Goal: Book appointment/travel/reservation

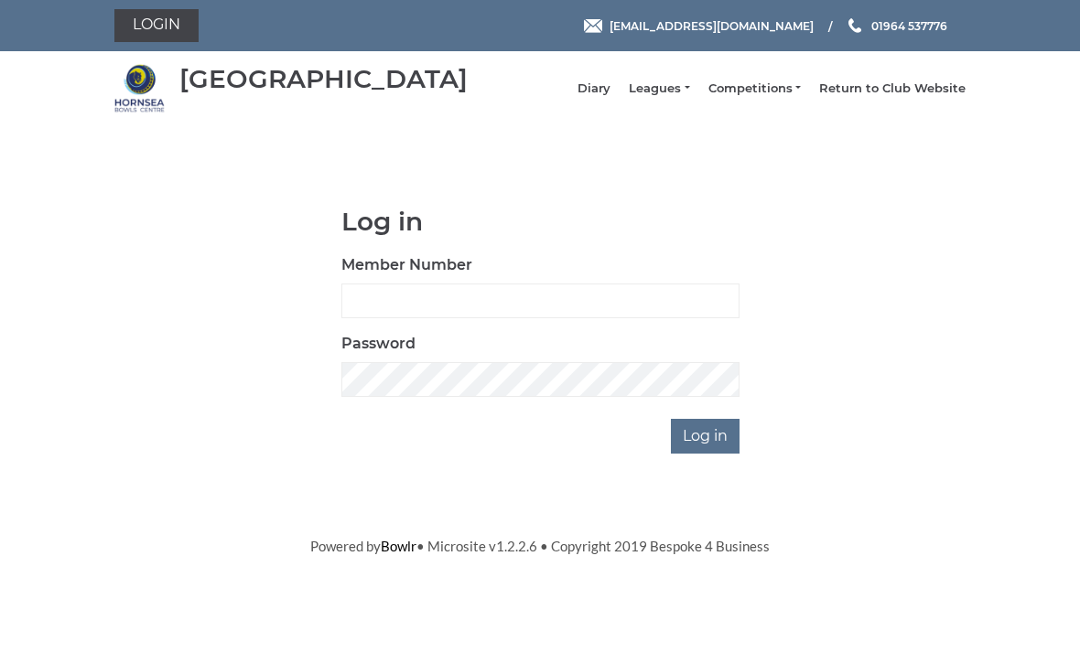
scroll to position [152, 0]
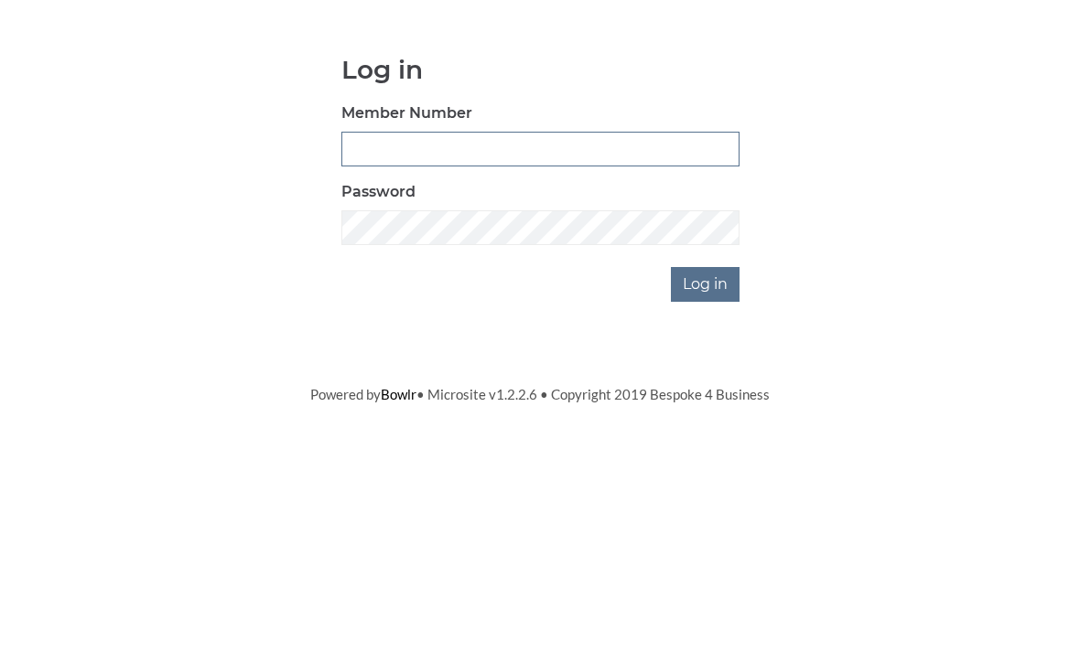
type input "0045"
click at [706, 419] on input "Log in" at bounding box center [705, 436] width 69 height 35
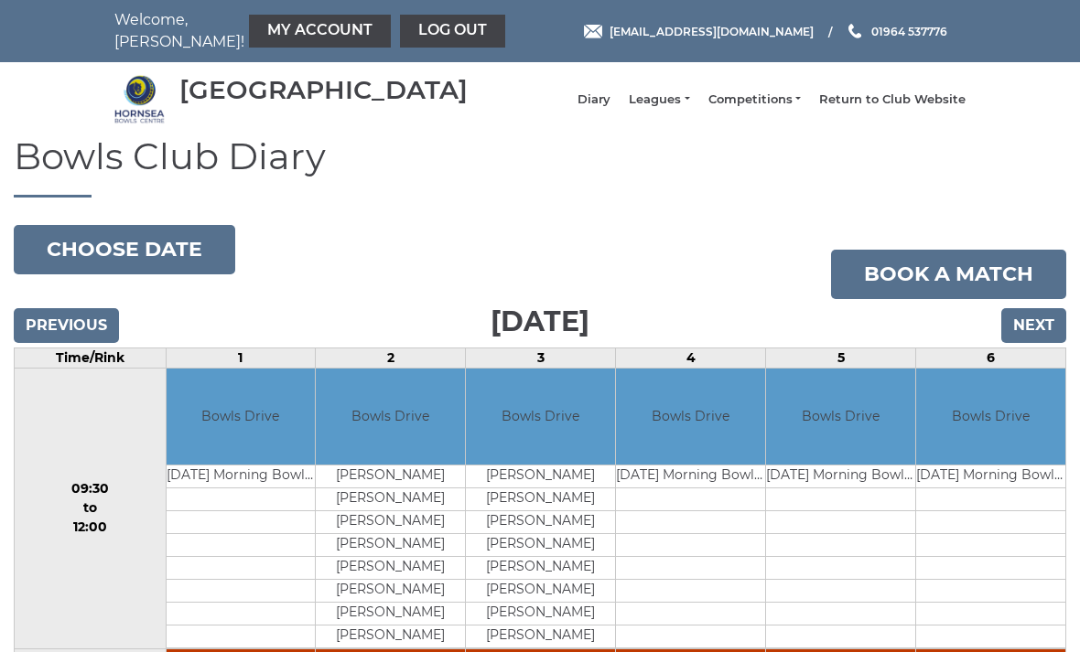
click at [160, 268] on button "Choose date" at bounding box center [124, 249] width 221 height 49
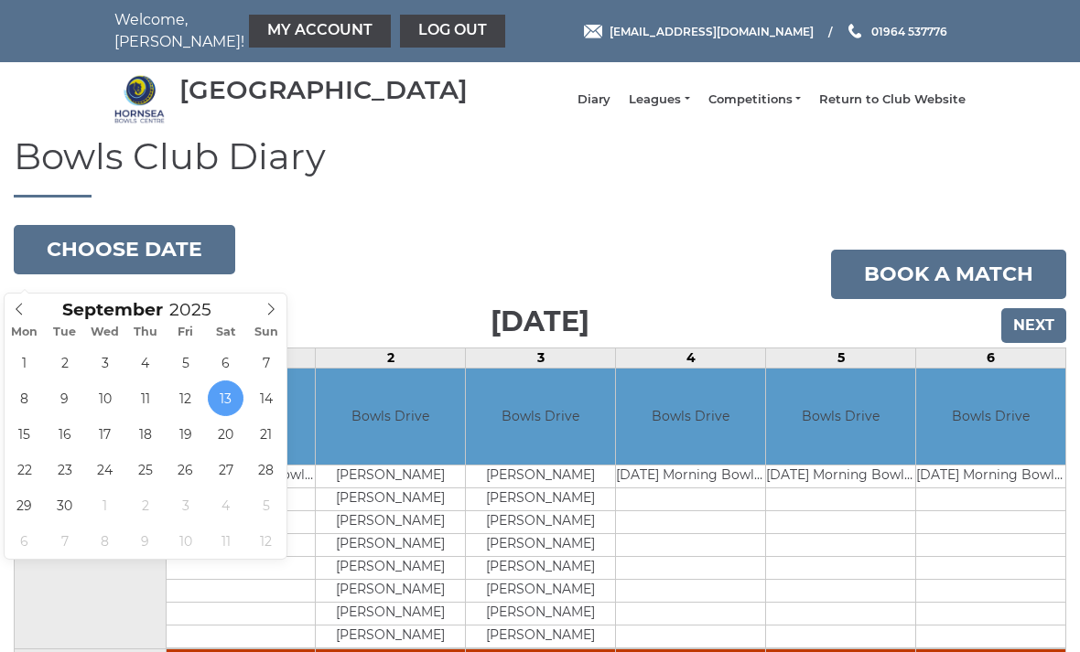
type input "[DATE]"
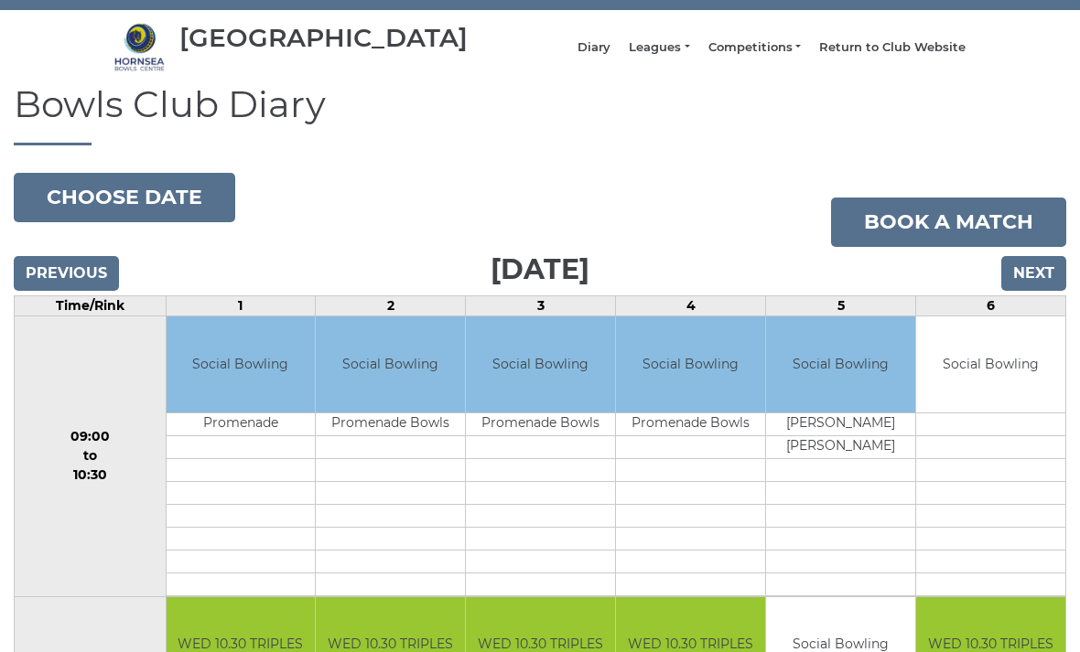
scroll to position [51, 0]
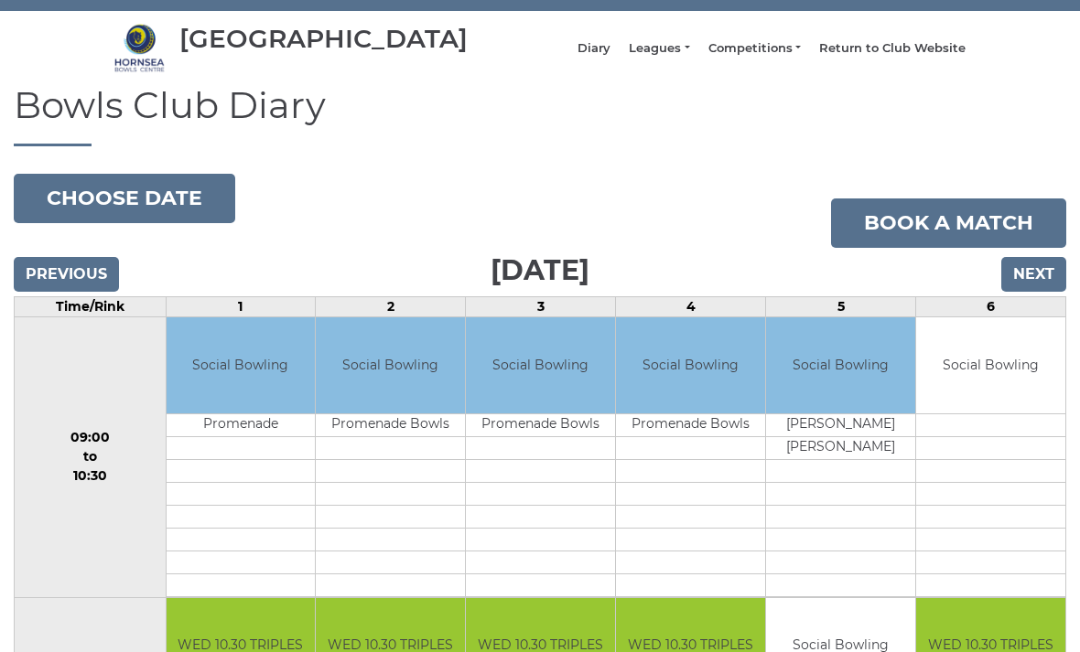
click at [87, 291] on input "Previous" at bounding box center [66, 274] width 105 height 35
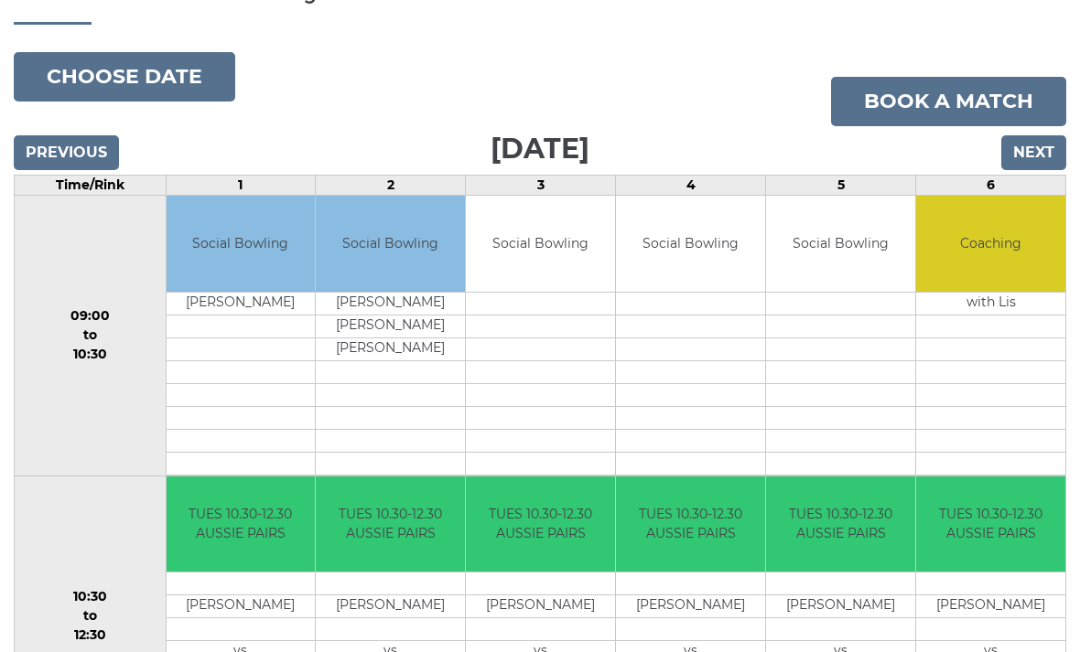
scroll to position [170, 0]
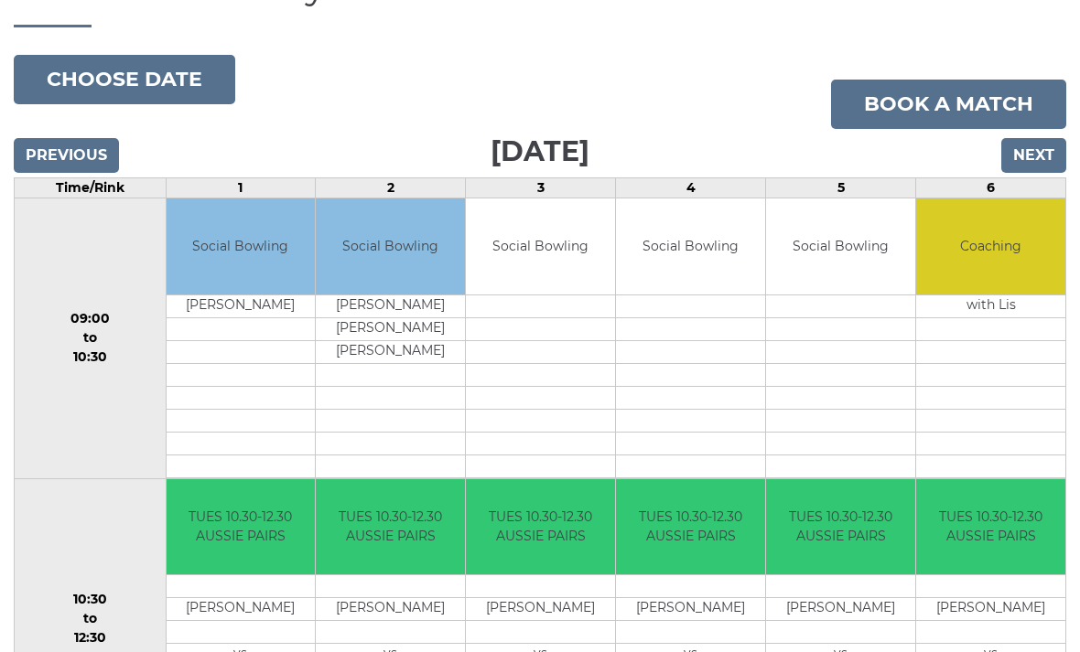
click at [1033, 166] on input "Next" at bounding box center [1033, 155] width 65 height 35
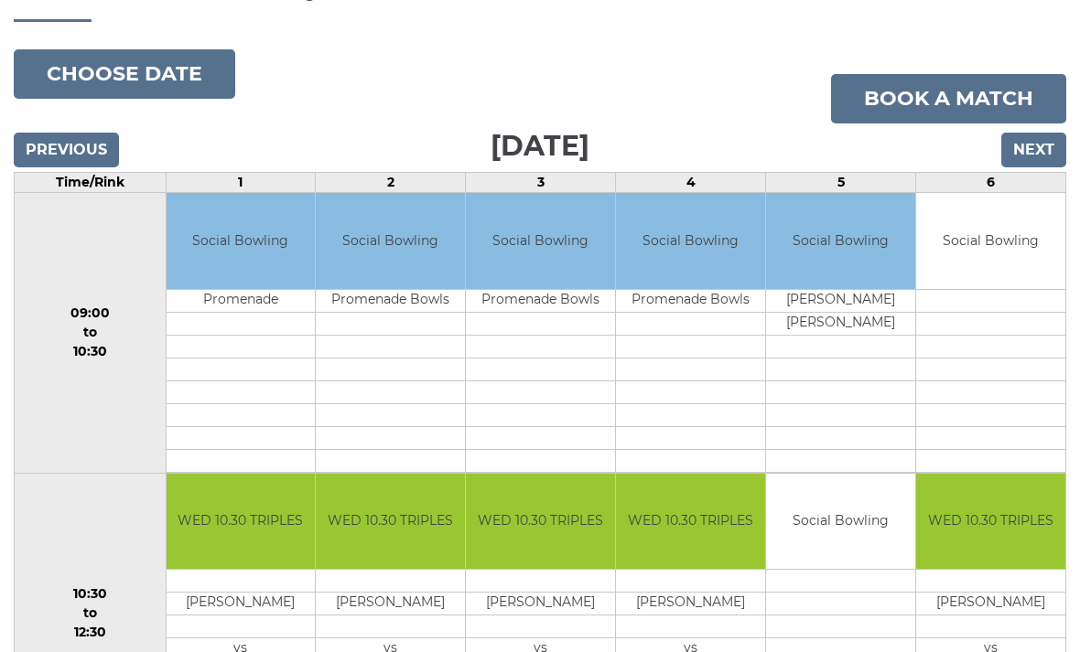
scroll to position [121, 0]
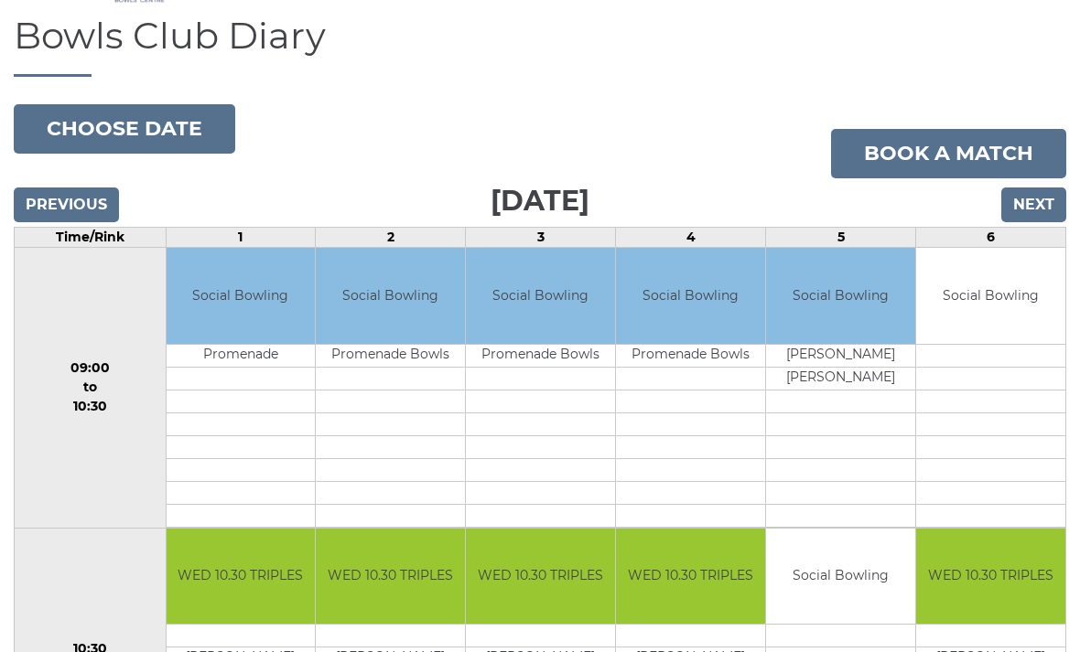
click at [1036, 213] on input "Next" at bounding box center [1033, 205] width 65 height 35
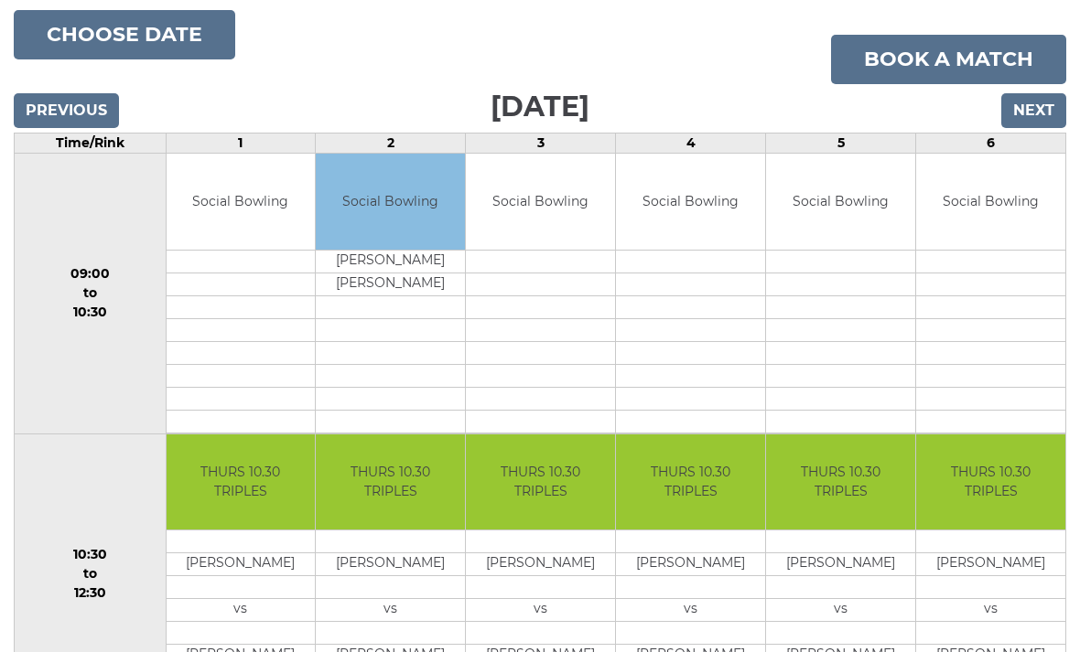
scroll to position [219, 0]
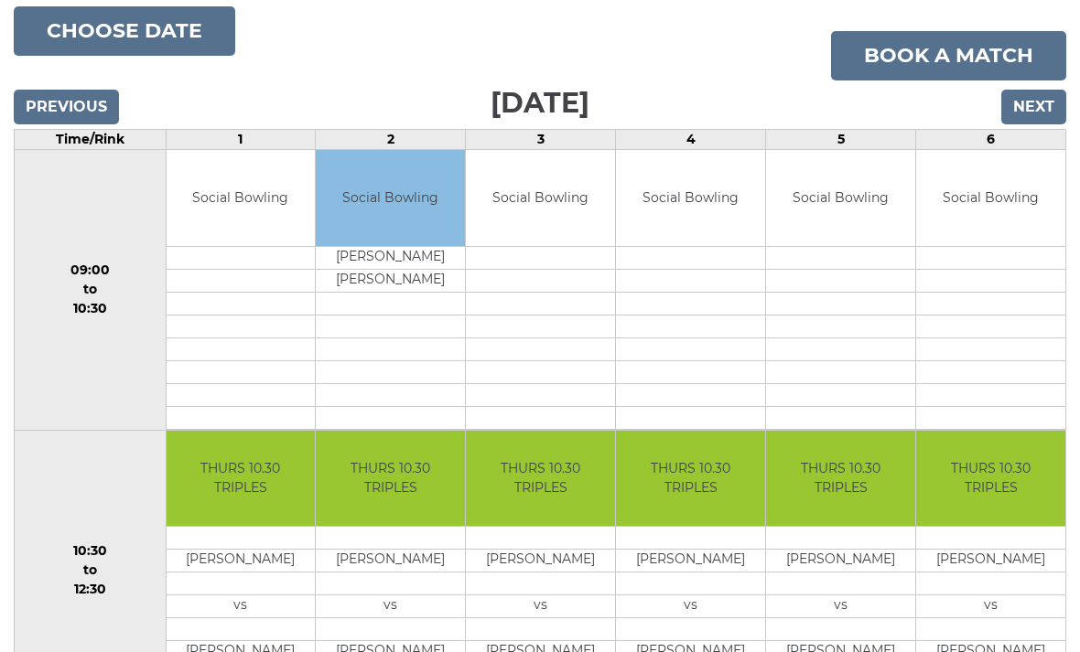
click at [1042, 119] on input "Next" at bounding box center [1033, 107] width 65 height 35
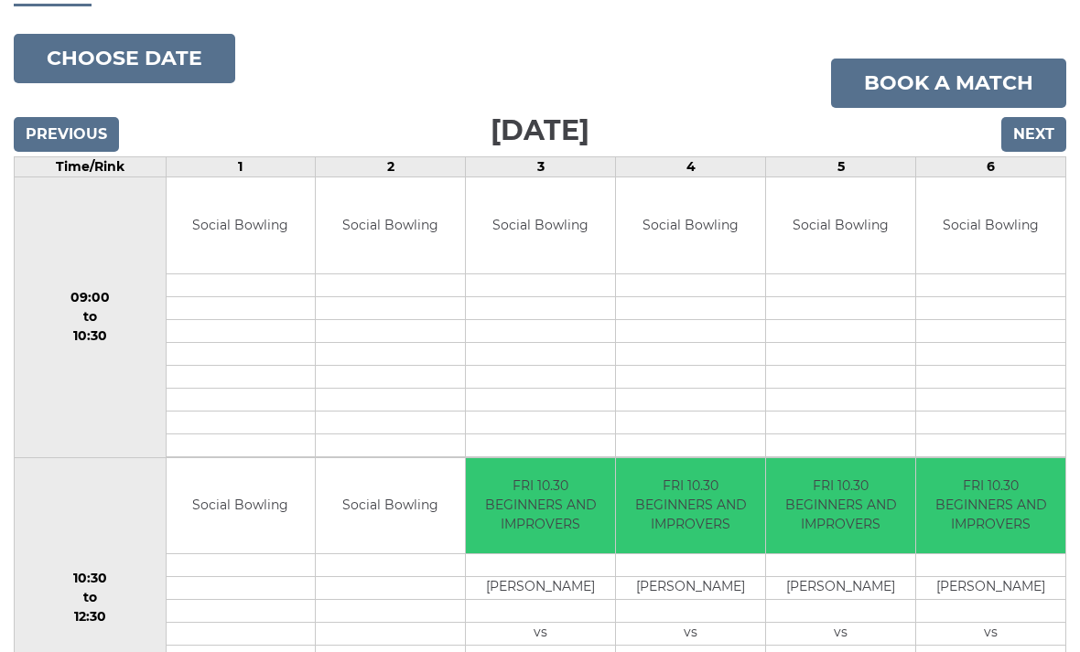
scroll to position [192, 0]
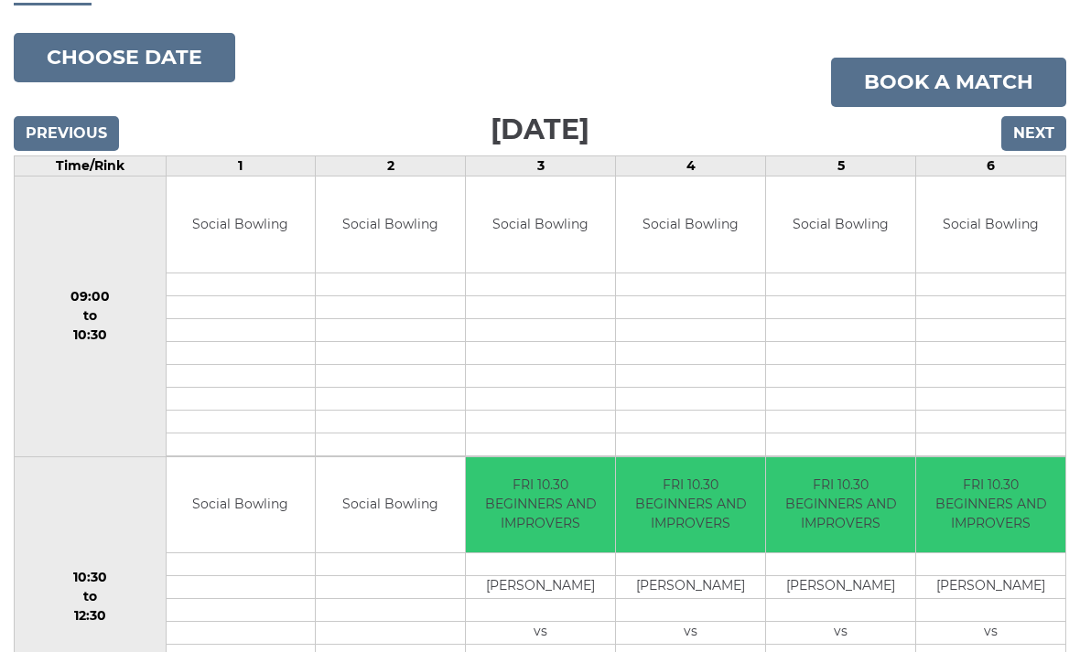
click at [1038, 138] on input "Next" at bounding box center [1033, 133] width 65 height 35
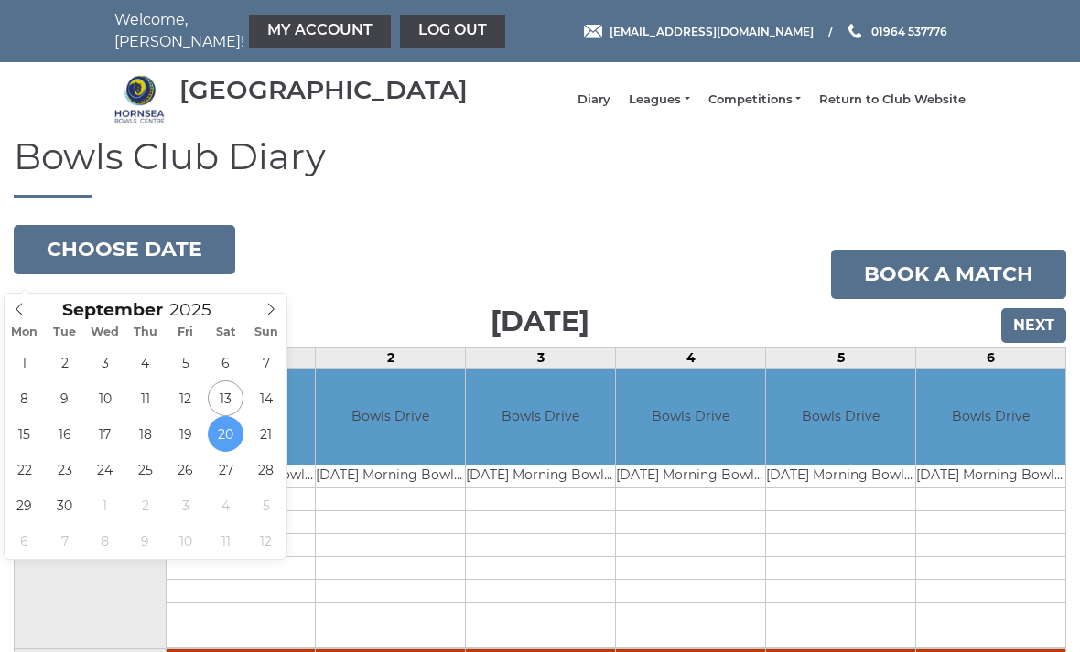
click at [274, 307] on icon at bounding box center [270, 309] width 13 height 13
type input "[DATE]"
